Goal: Find specific page/section: Find specific page/section

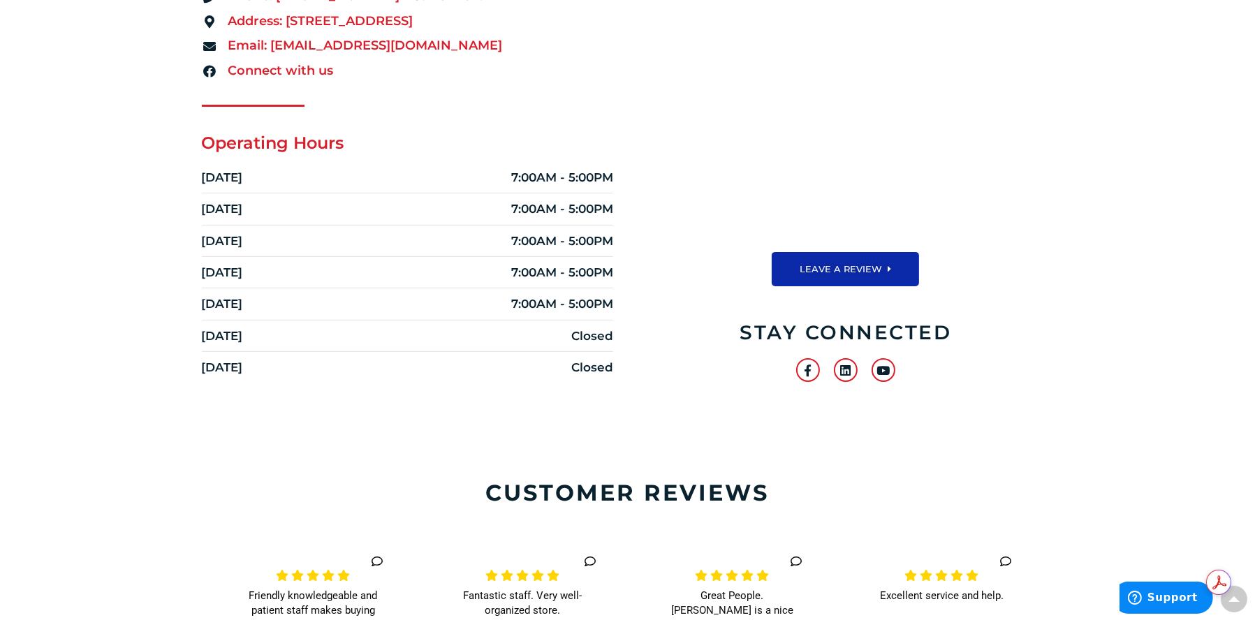
scroll to position [279, 0]
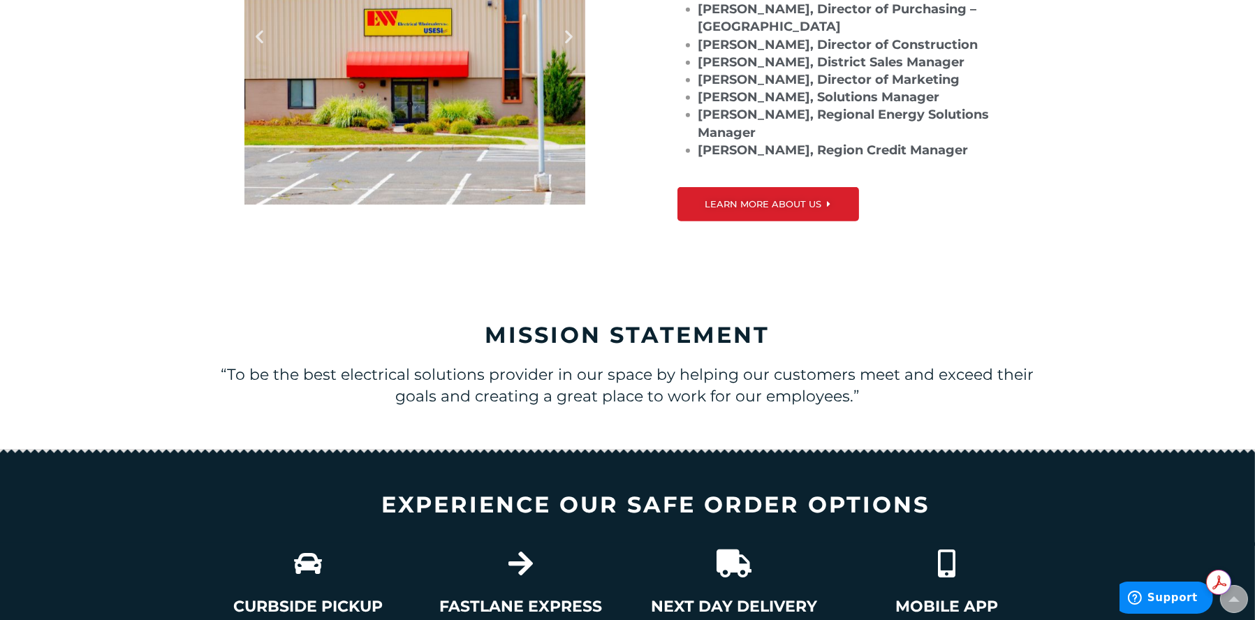
scroll to position [1537, 0]
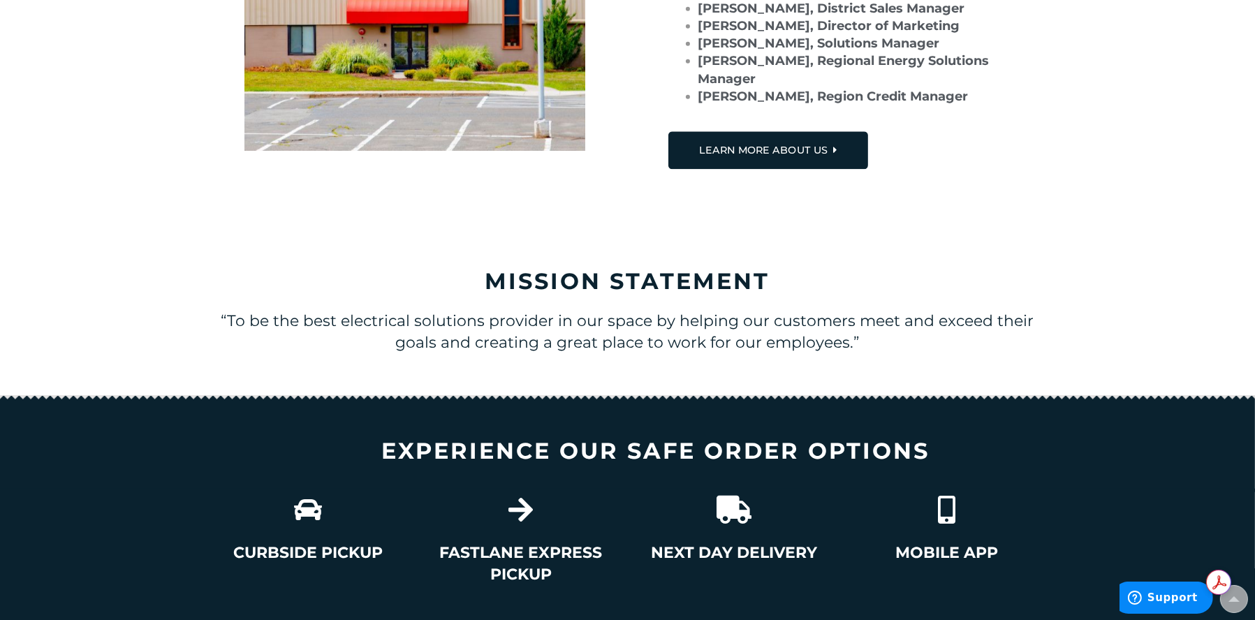
click at [750, 143] on span "LEARN MORE ABOUT US" at bounding box center [763, 150] width 129 height 14
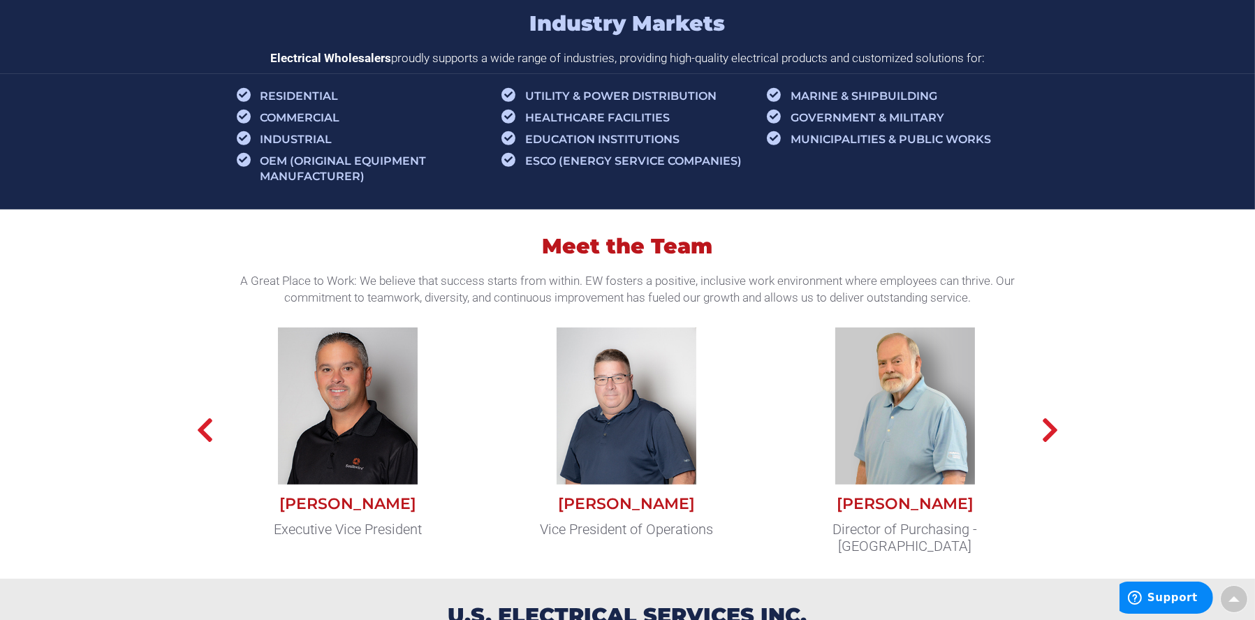
scroll to position [1118, 0]
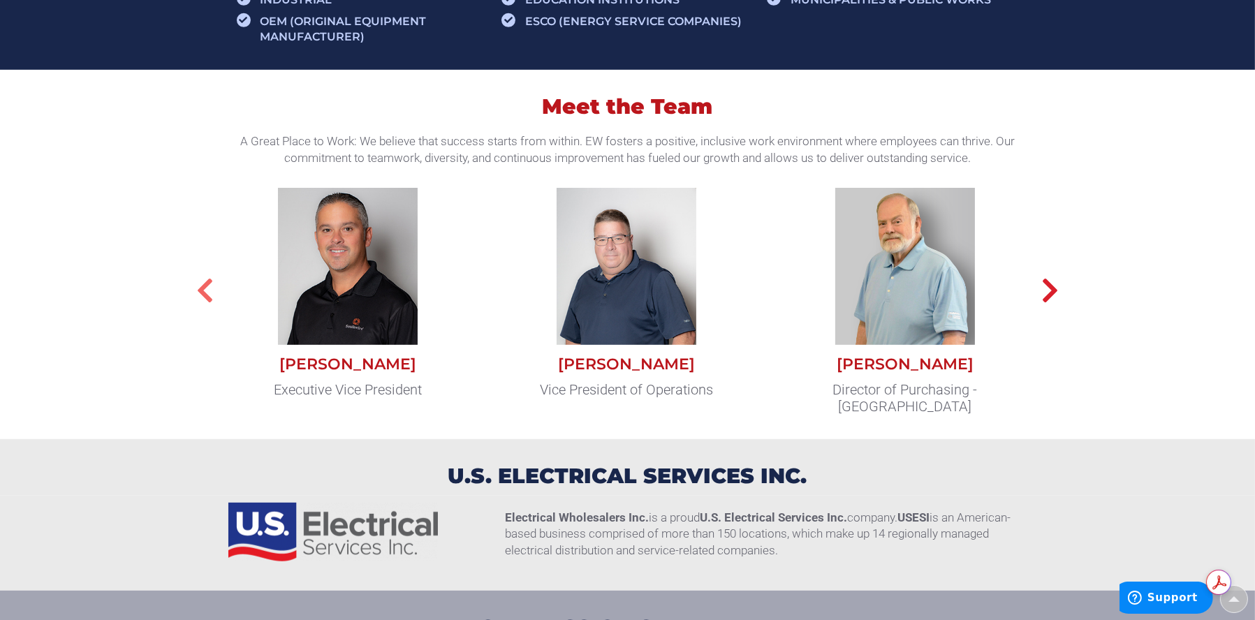
click at [198, 287] on icon "button" at bounding box center [204, 291] width 17 height 28
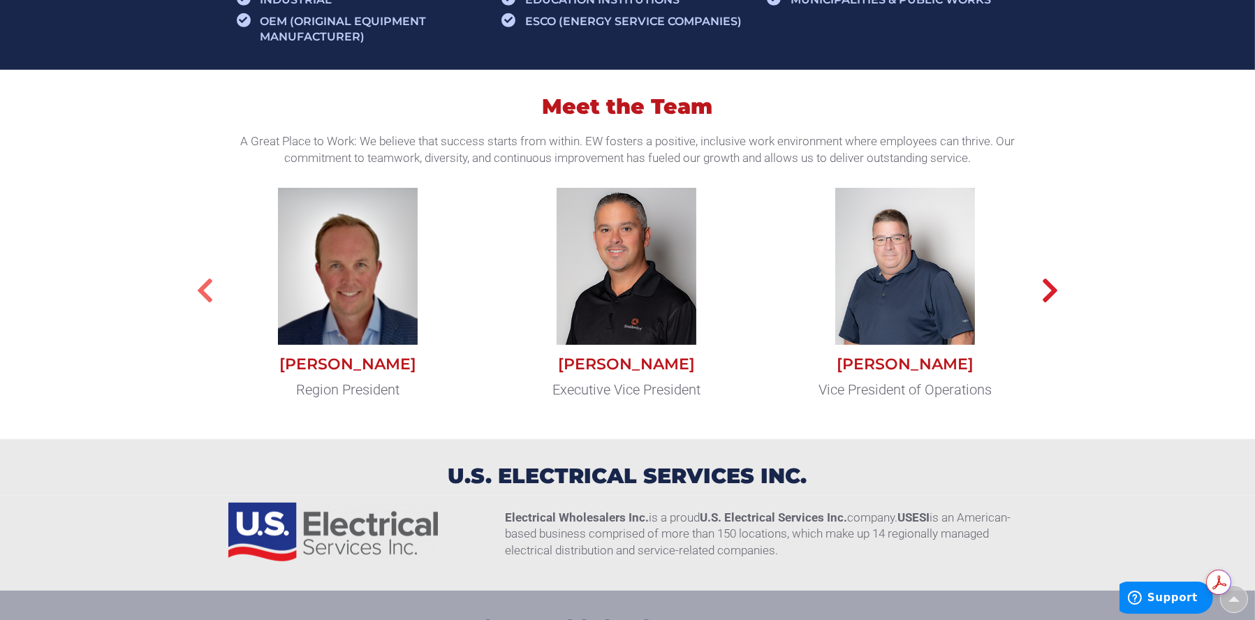
click at [198, 287] on icon "button" at bounding box center [204, 291] width 17 height 28
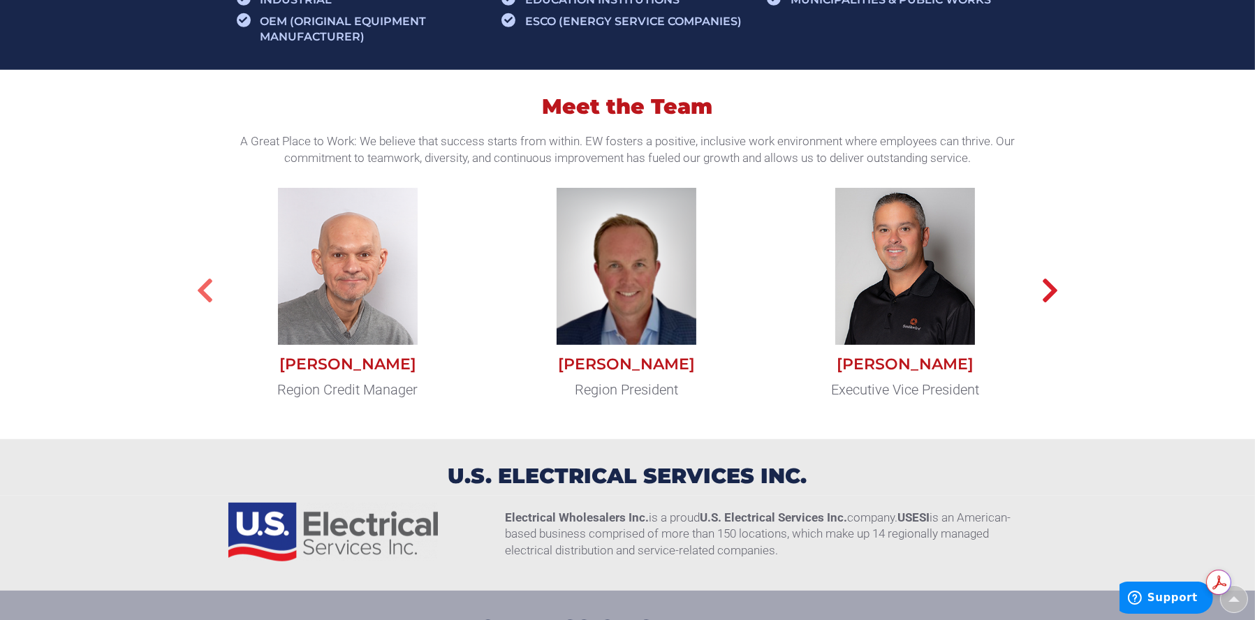
click at [198, 287] on icon "button" at bounding box center [204, 291] width 17 height 28
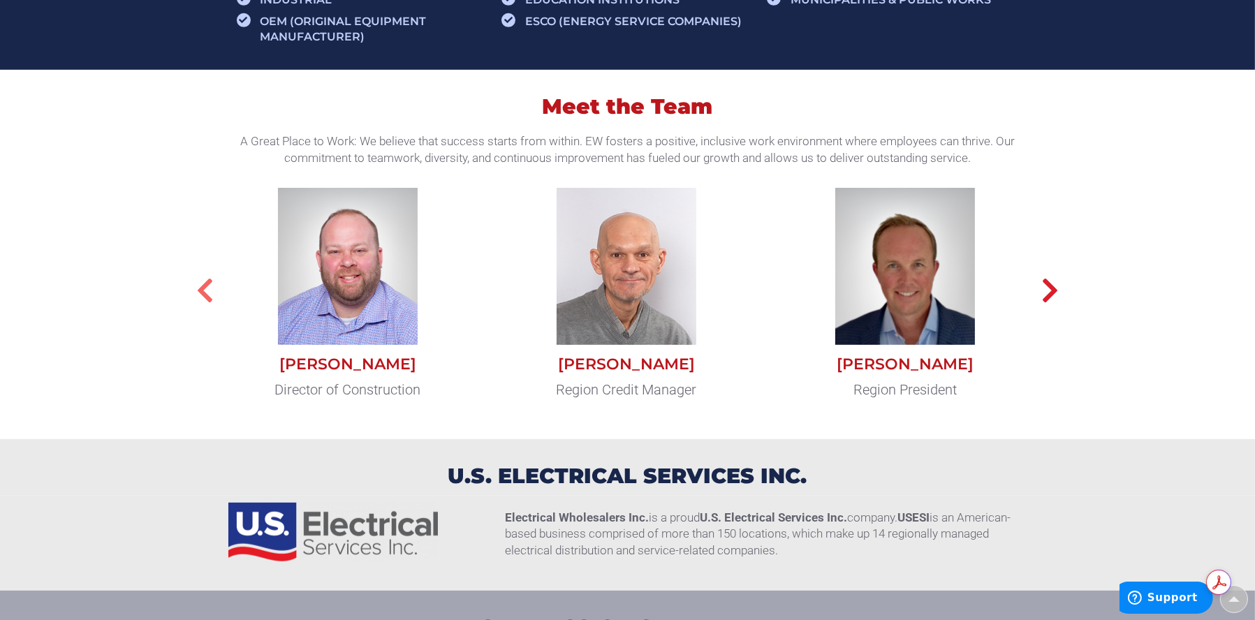
click at [198, 287] on icon "button" at bounding box center [204, 291] width 17 height 28
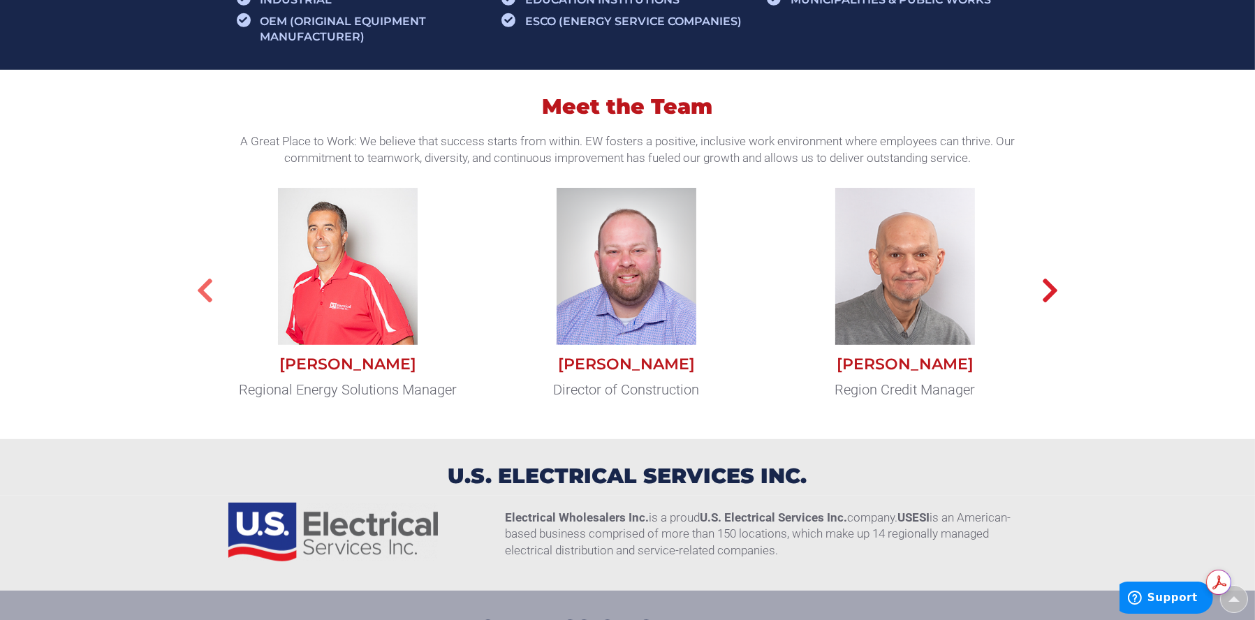
click at [198, 287] on icon "button" at bounding box center [204, 291] width 17 height 28
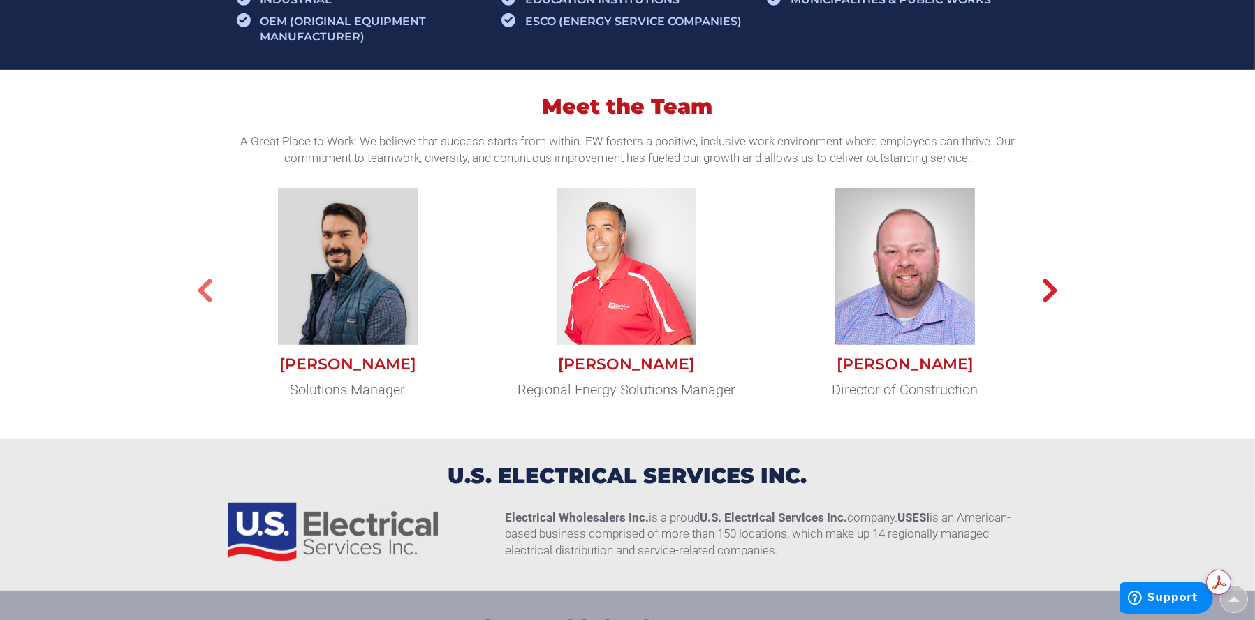
click at [198, 287] on icon "button" at bounding box center [204, 291] width 17 height 28
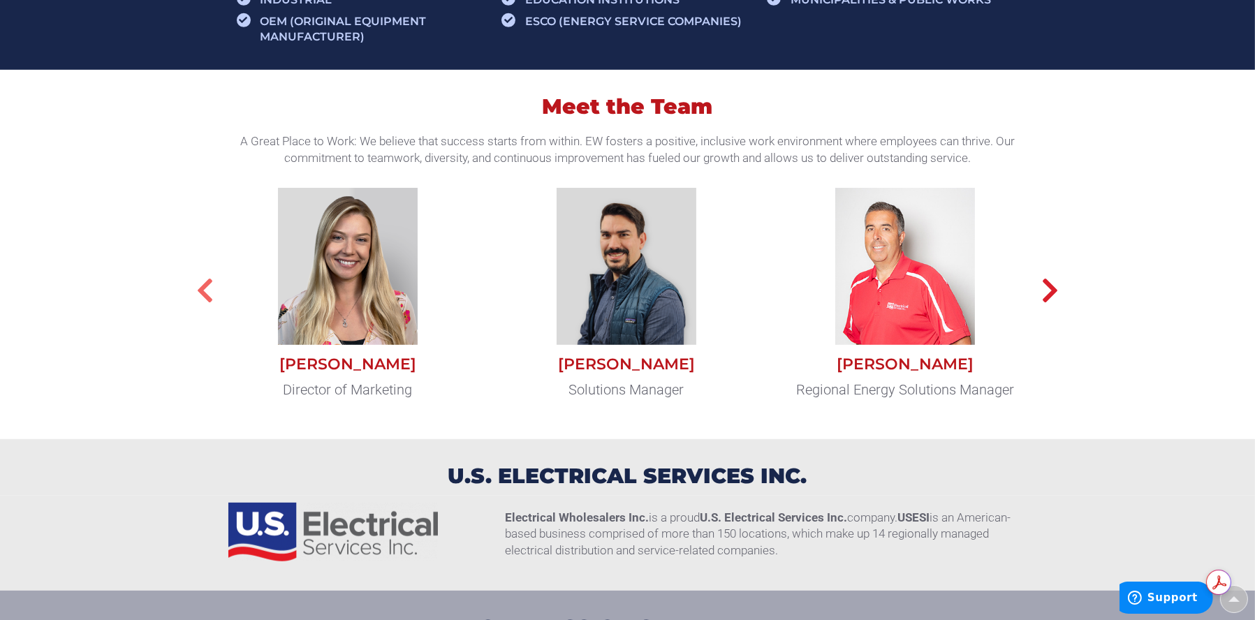
click at [198, 287] on icon "button" at bounding box center [204, 291] width 17 height 28
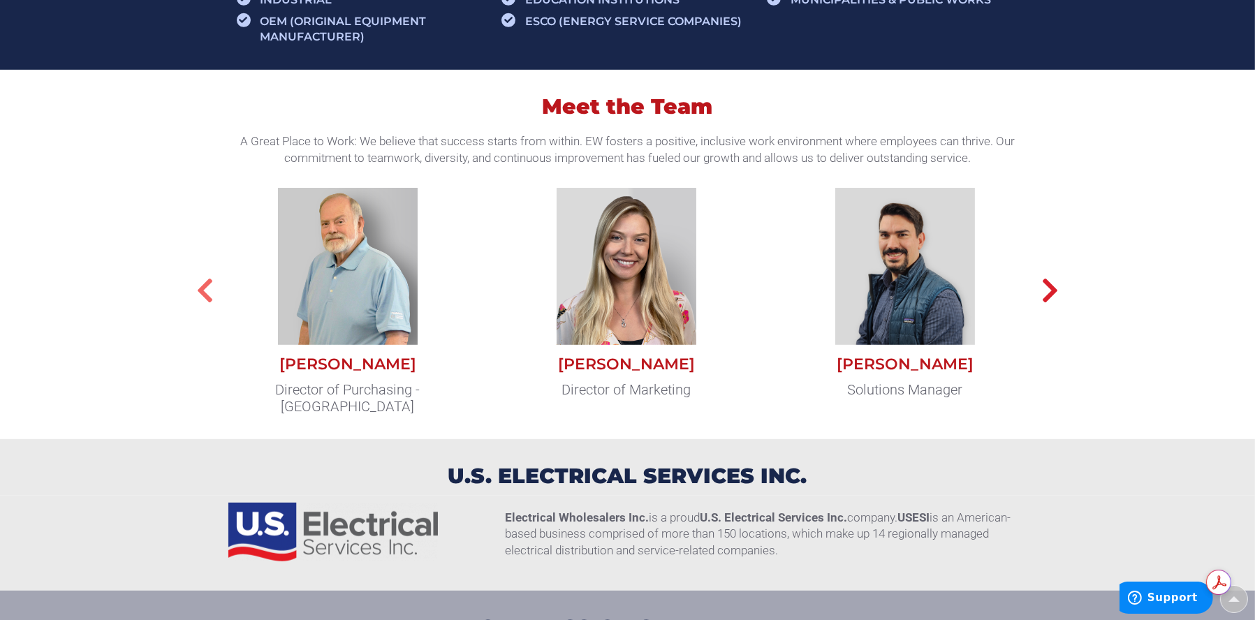
click at [198, 287] on icon "button" at bounding box center [204, 291] width 17 height 28
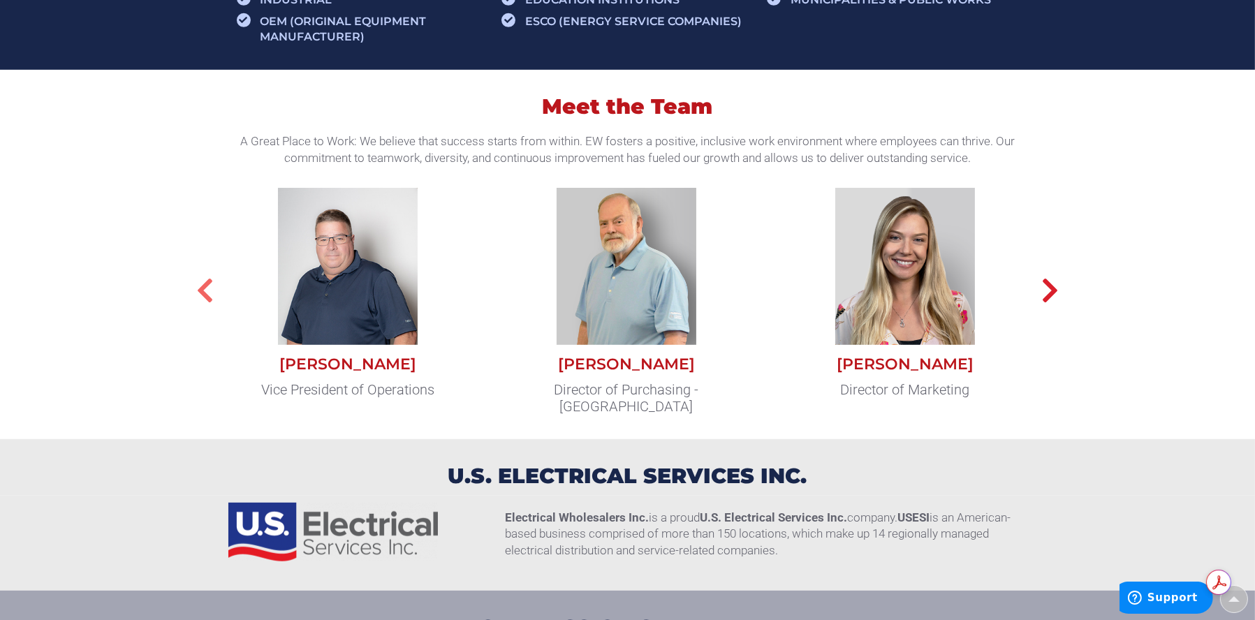
click at [198, 287] on icon "button" at bounding box center [204, 291] width 17 height 28
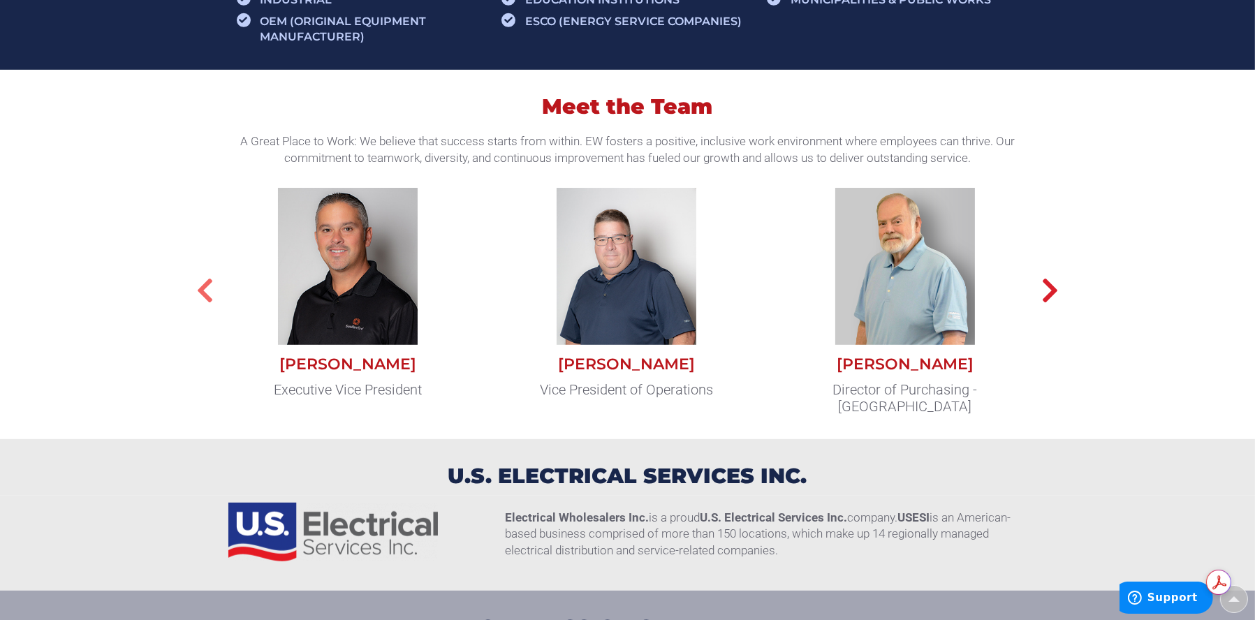
click at [198, 287] on icon "button" at bounding box center [204, 291] width 17 height 28
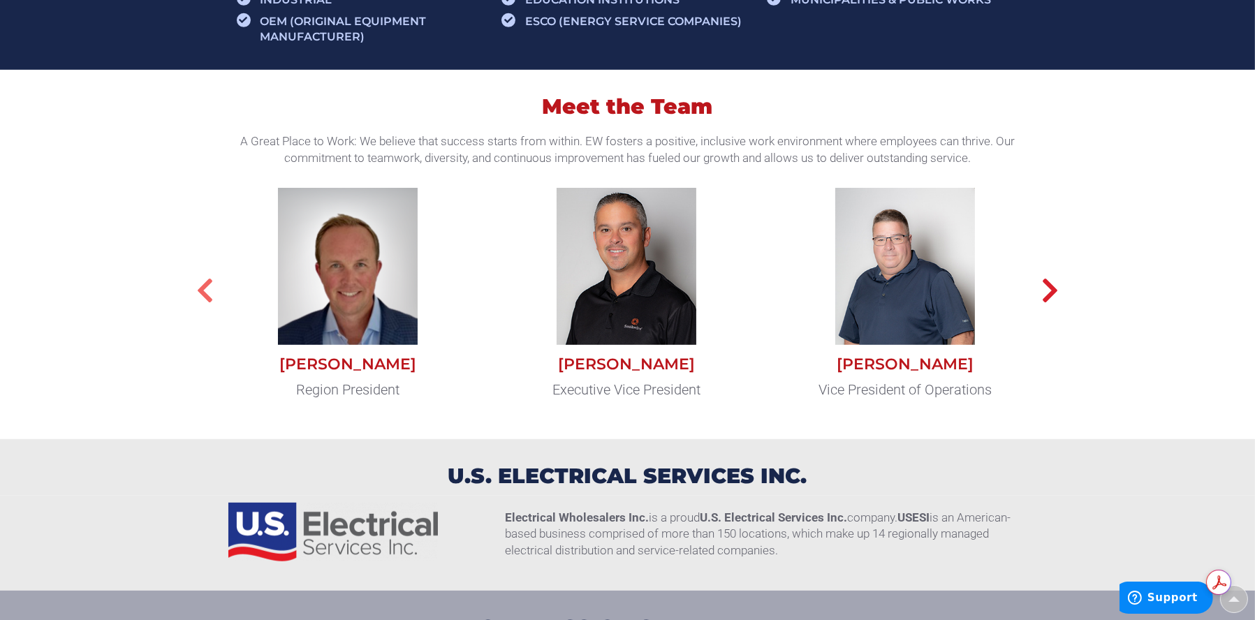
click at [198, 287] on icon "button" at bounding box center [204, 291] width 17 height 28
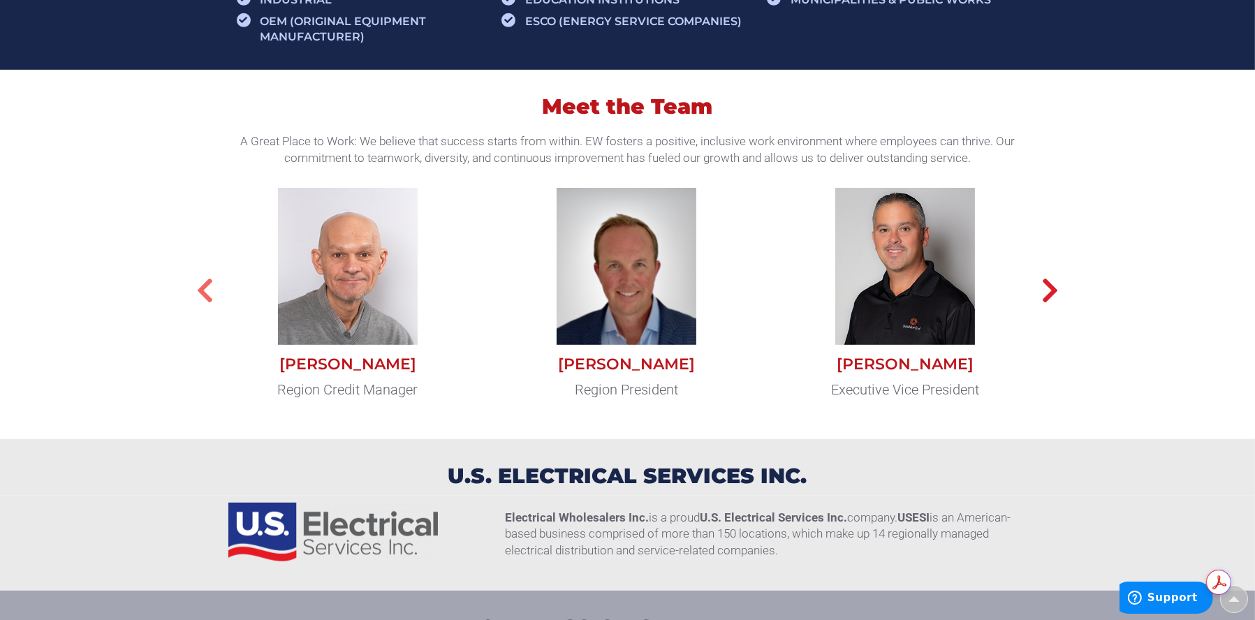
click at [198, 287] on icon "button" at bounding box center [204, 291] width 17 height 28
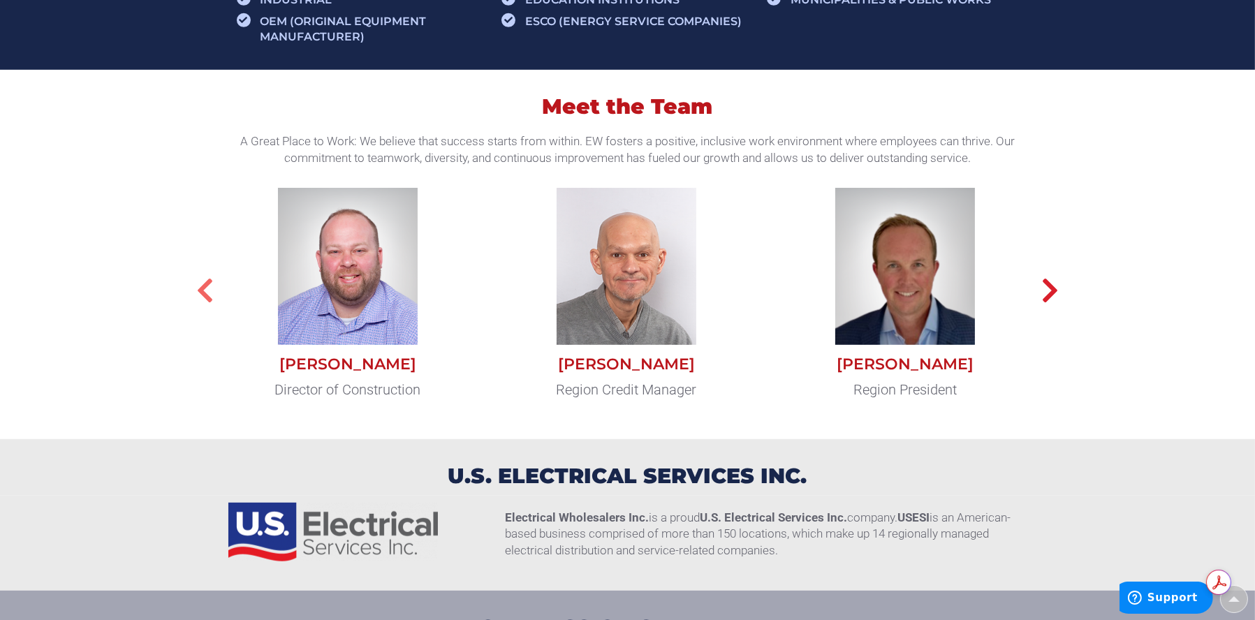
click at [198, 287] on icon "button" at bounding box center [204, 291] width 17 height 28
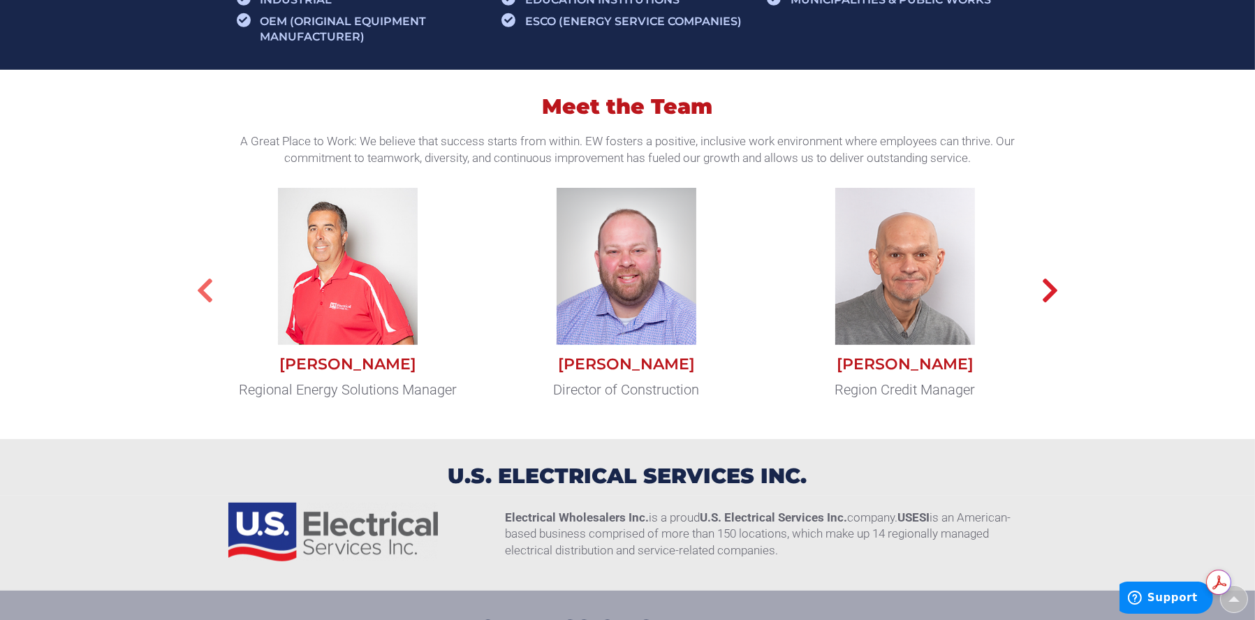
click at [198, 287] on icon "button" at bounding box center [204, 291] width 17 height 28
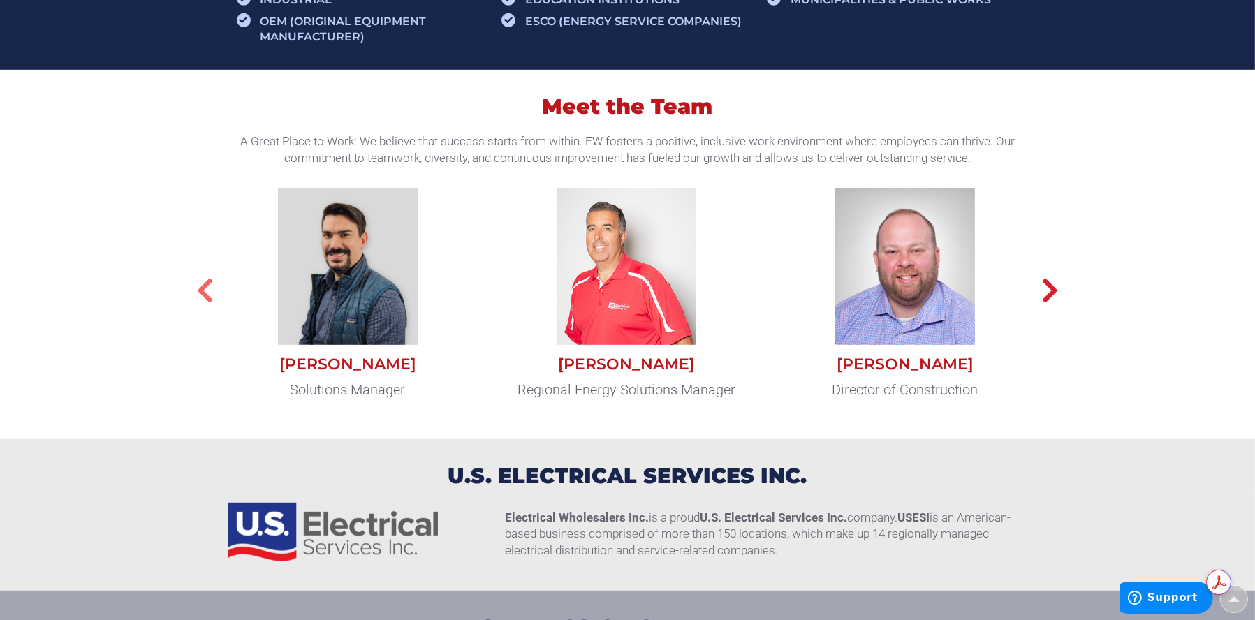
click at [198, 287] on icon "button" at bounding box center [204, 291] width 17 height 28
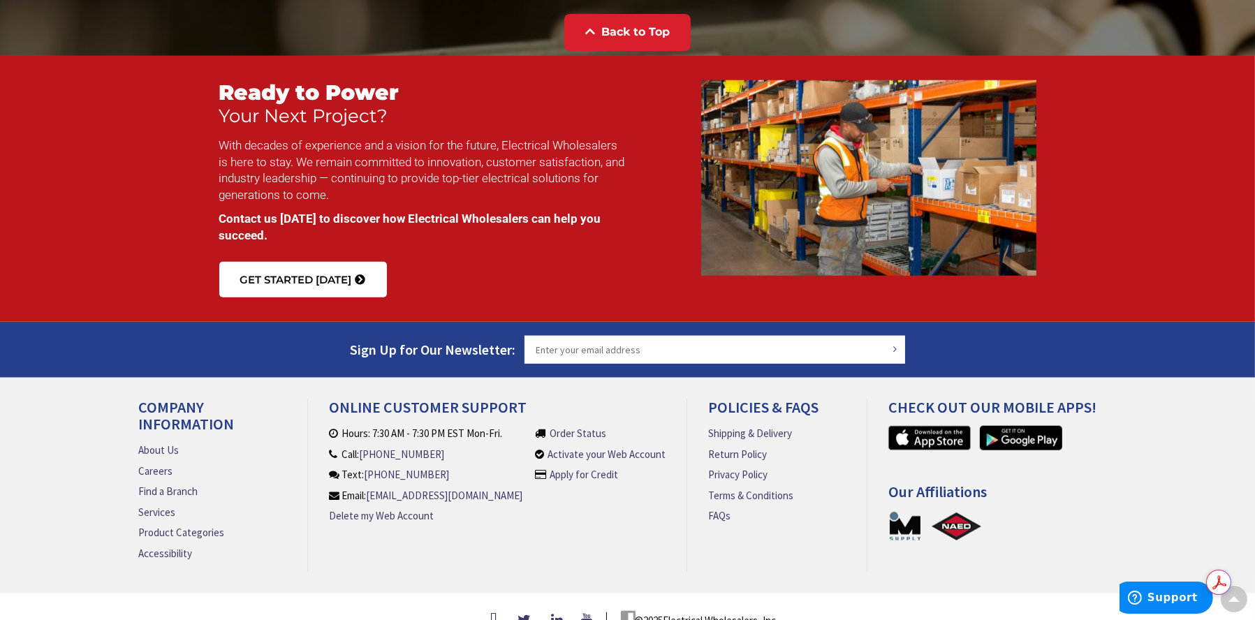
scroll to position [1919, 0]
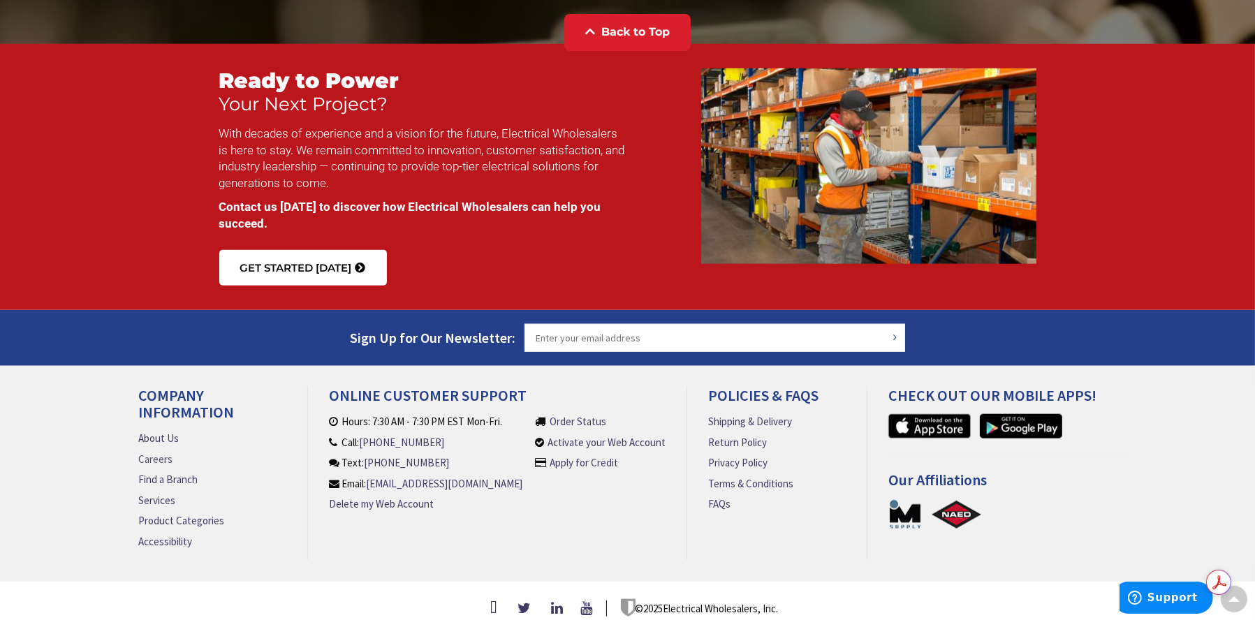
click at [166, 452] on link "Careers" at bounding box center [156, 459] width 34 height 15
